Goal: Navigation & Orientation: Understand site structure

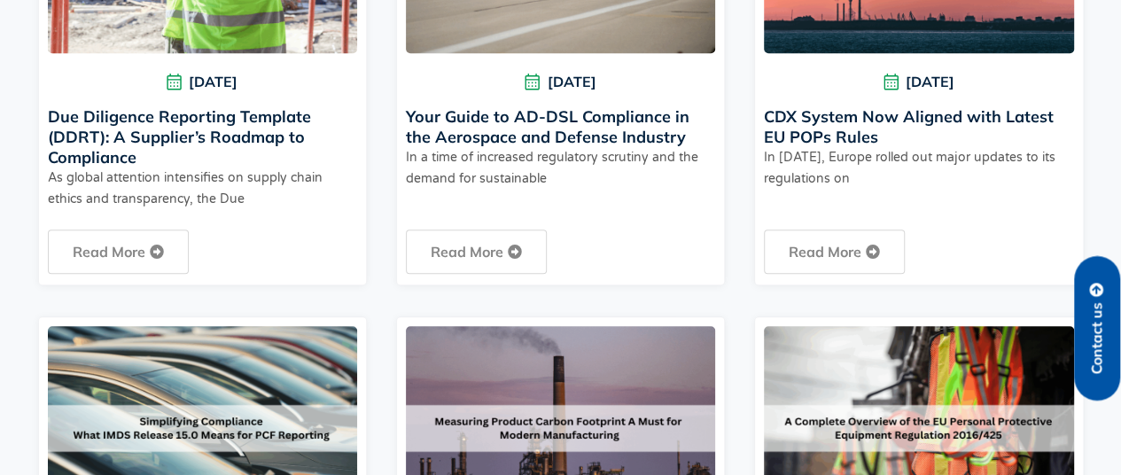
scroll to position [886, 0]
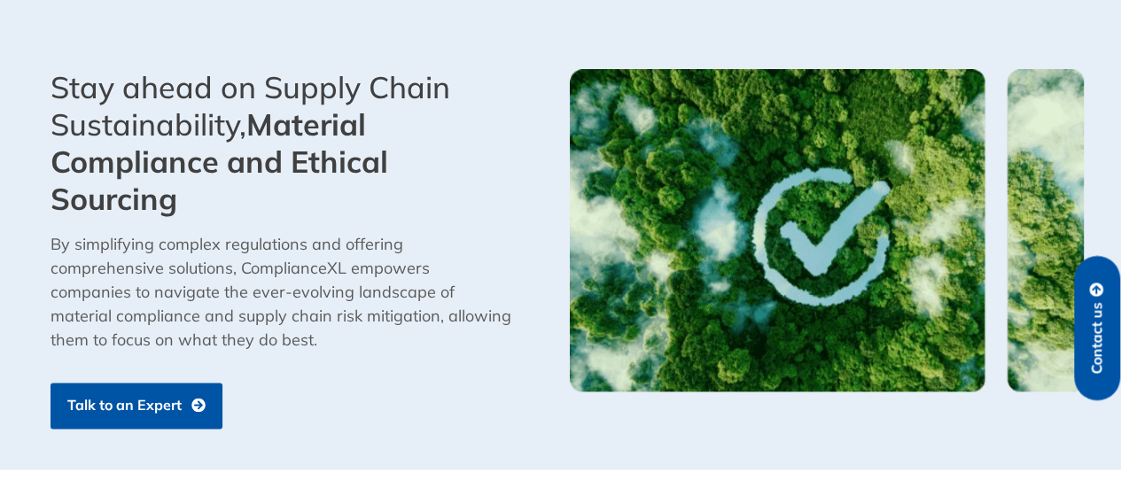
scroll to position [1066, 0]
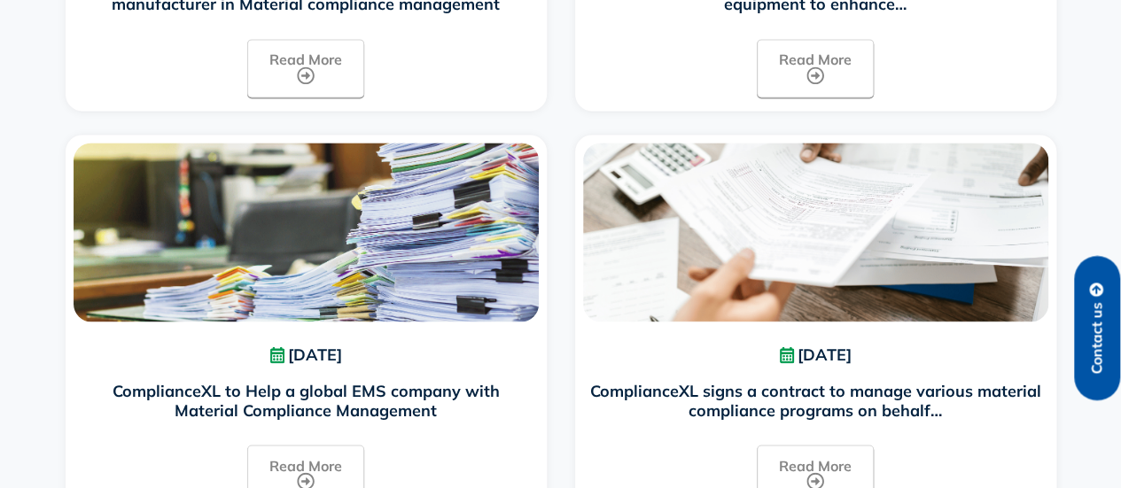
scroll to position [922, 0]
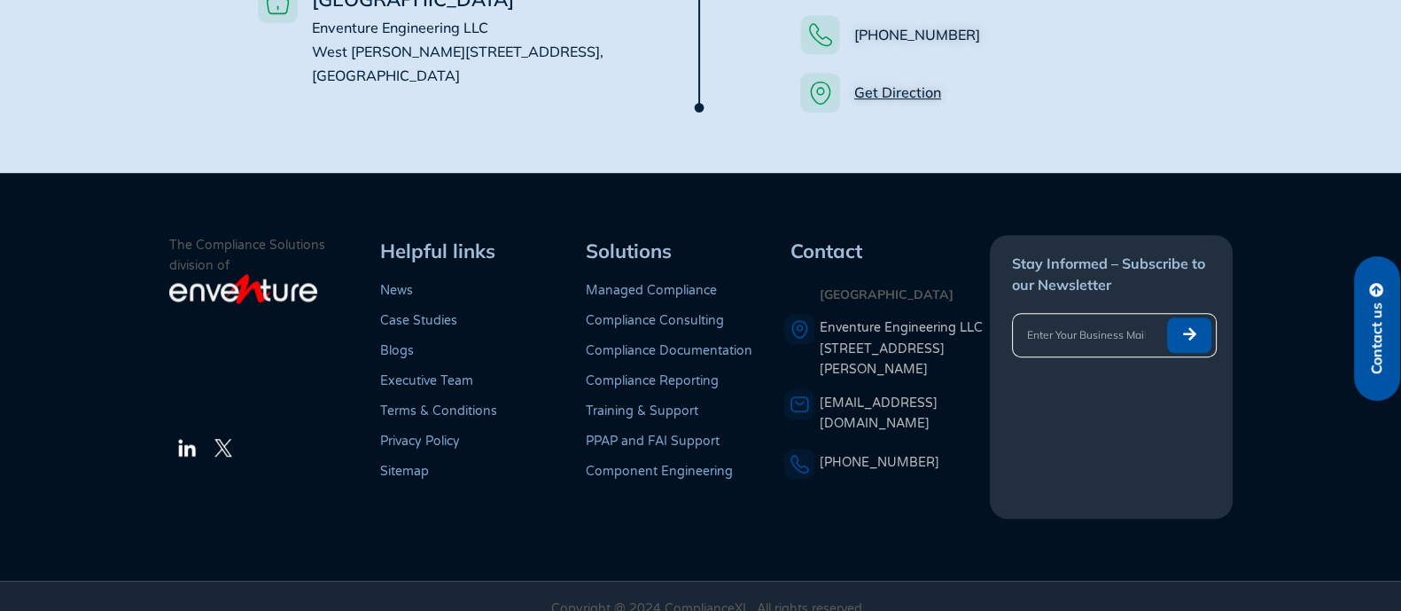
scroll to position [1258, 0]
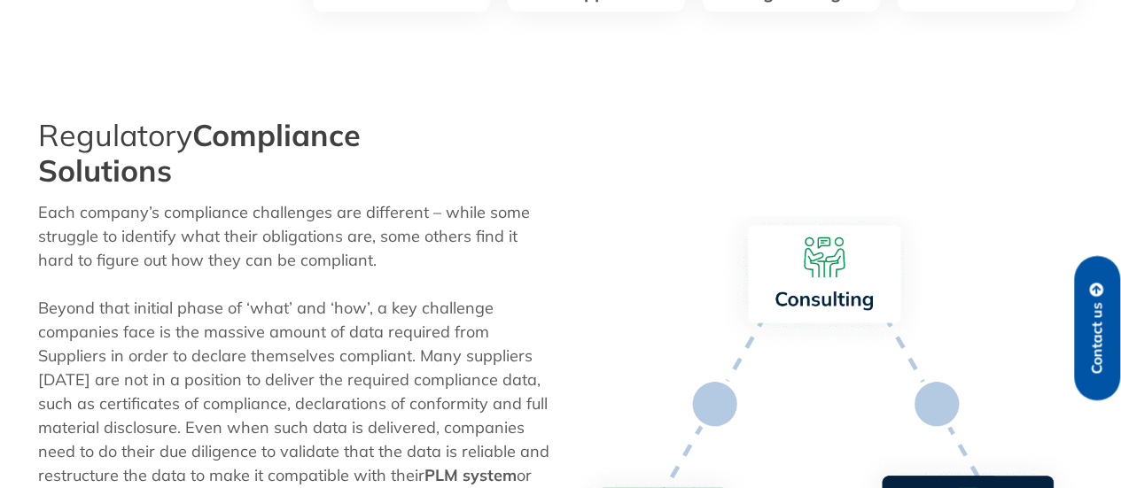
scroll to position [797, 0]
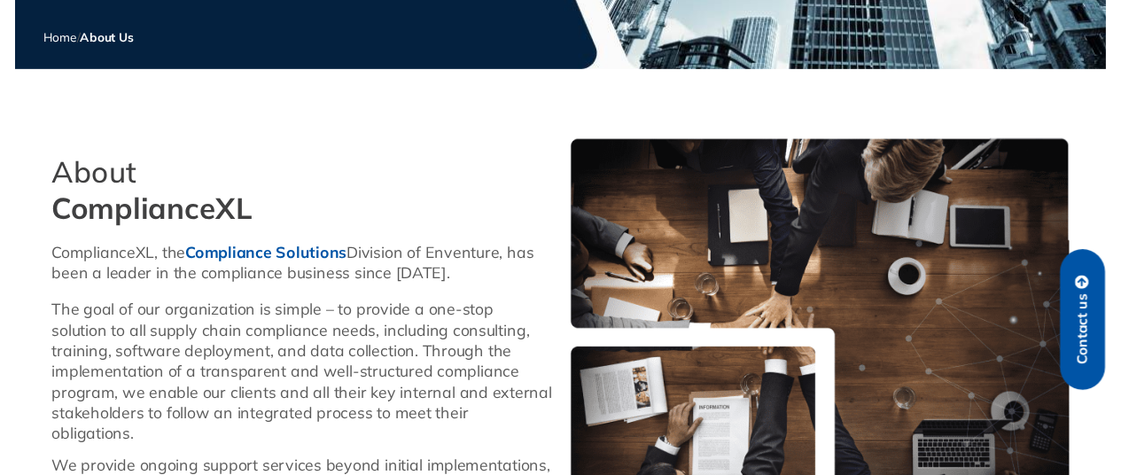
scroll to position [457, 0]
